Goal: Book appointment/travel/reservation

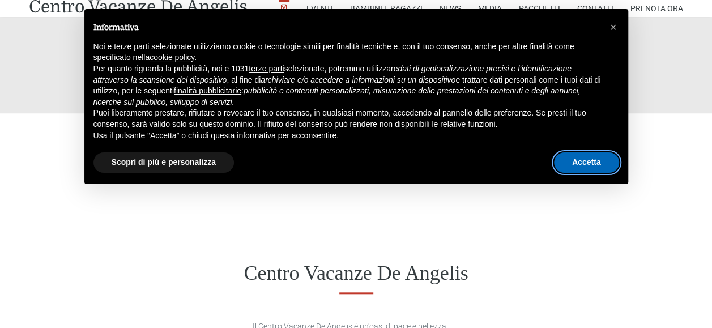
click at [576, 169] on button "Accetta" at bounding box center [586, 162] width 65 height 20
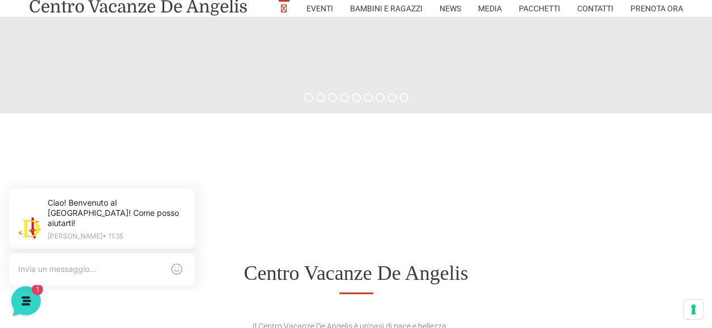
click at [538, 249] on div "Centro Vacanze De Angelis" at bounding box center [356, 274] width 712 height 88
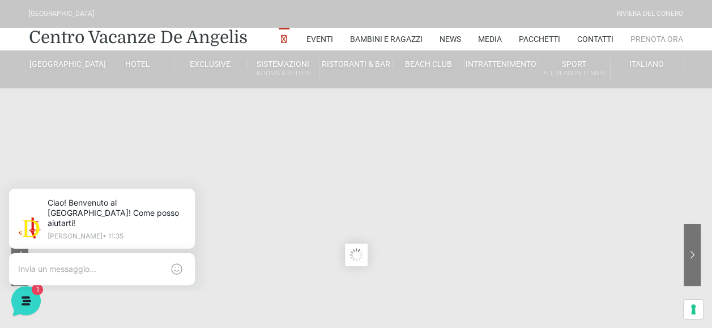
click at [643, 41] on link "Prenota Ora" at bounding box center [657, 39] width 53 height 23
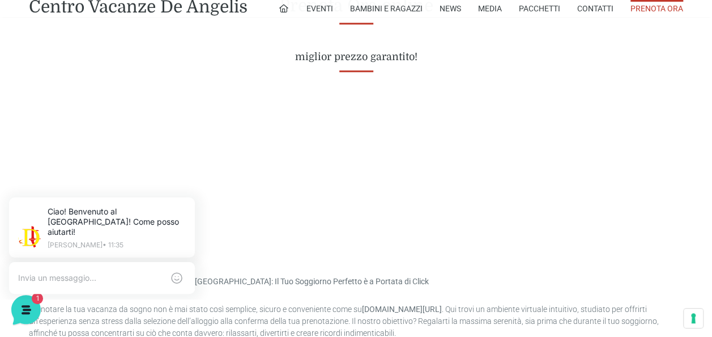
scroll to position [487, 0]
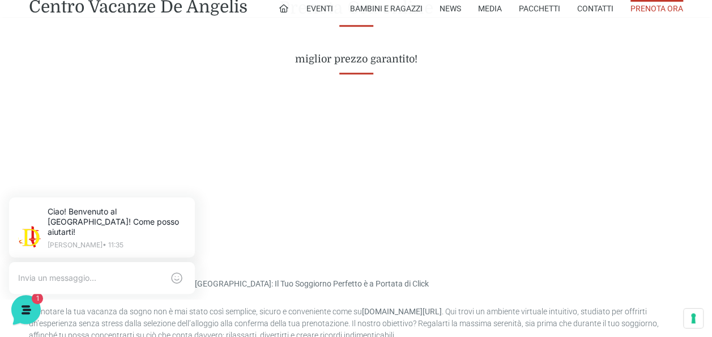
click at [278, 238] on div at bounding box center [356, 171] width 672 height 148
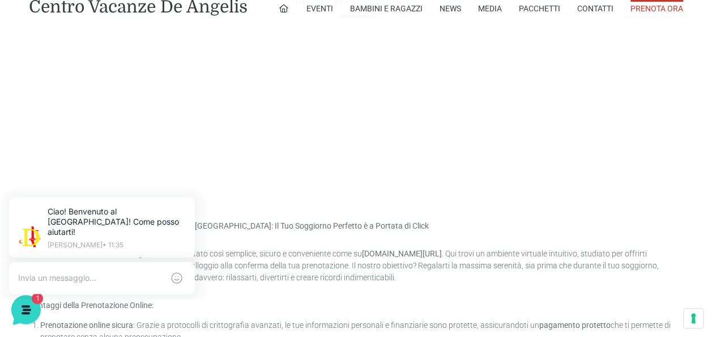
scroll to position [601, 0]
